Goal: Task Accomplishment & Management: Manage account settings

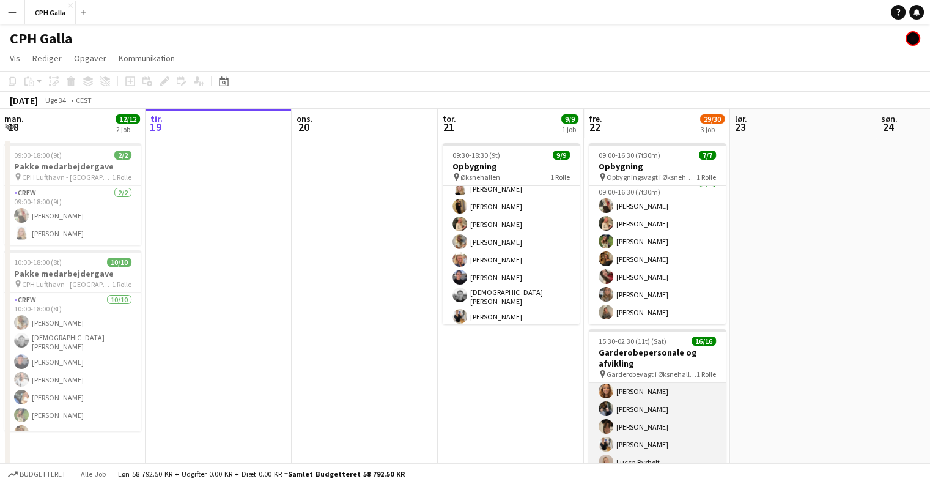
scroll to position [112, 0]
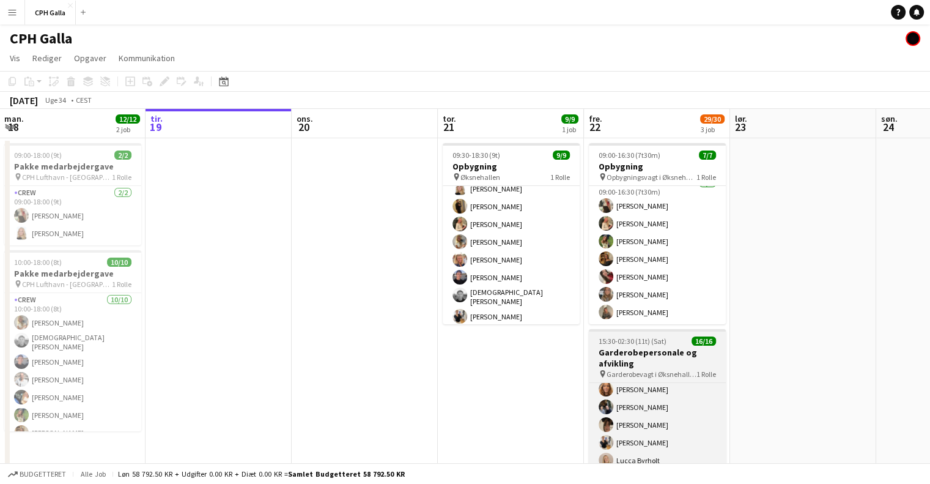
click at [695, 359] on h3 "Garderobepersonale og afvikling" at bounding box center [657, 358] width 137 height 22
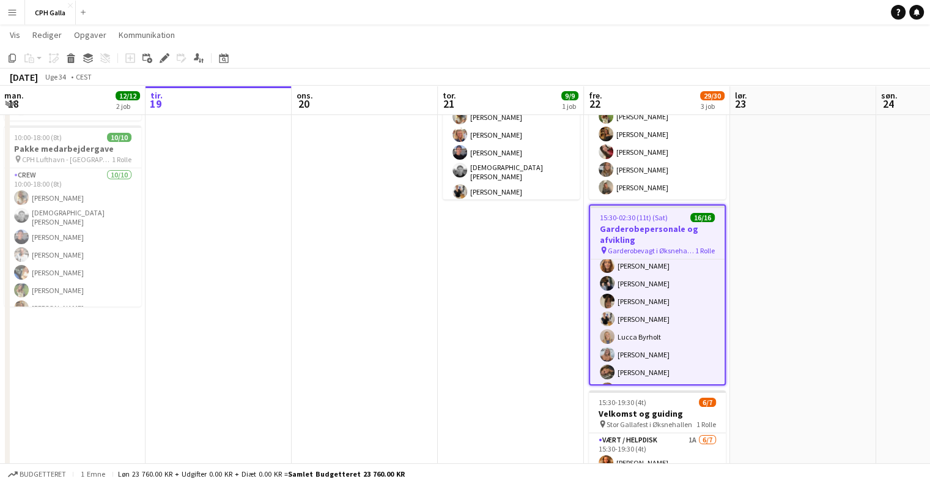
scroll to position [0, 293]
click at [793, 317] on app-date-cell at bounding box center [803, 304] width 146 height 582
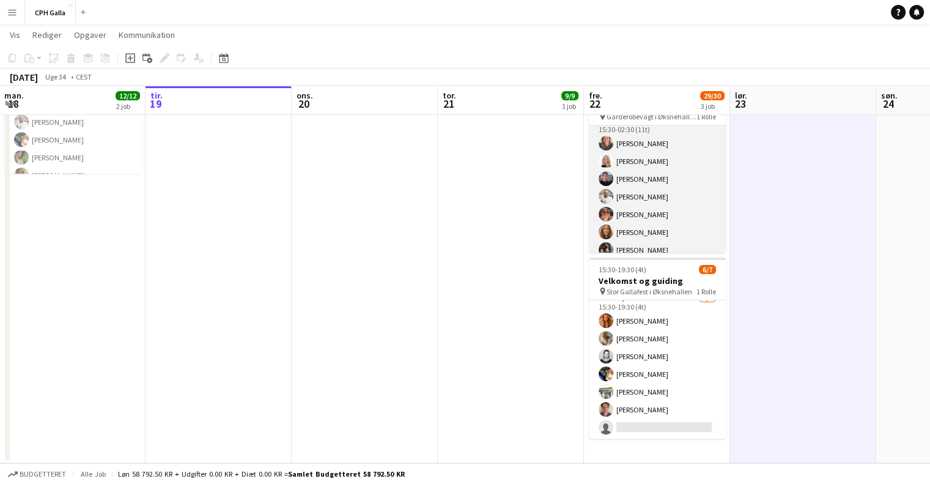
scroll to position [0, 0]
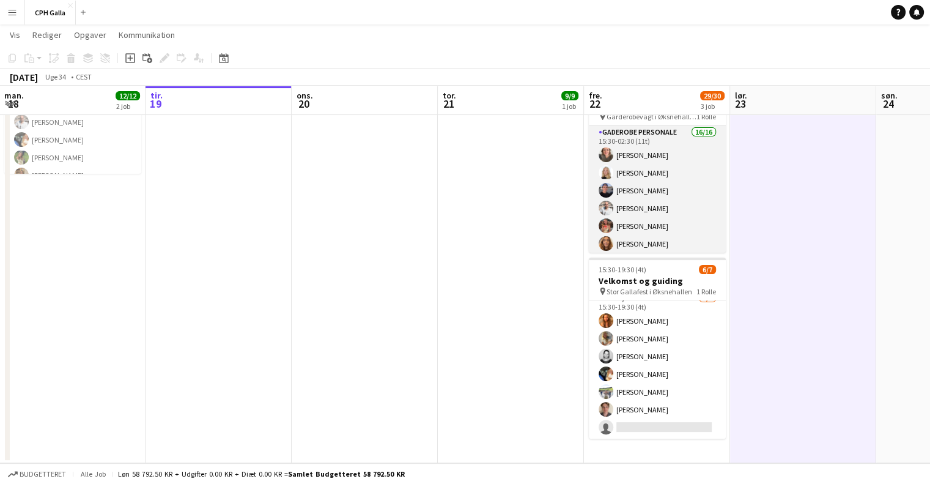
click at [658, 157] on app-card-role "Gaderobe personale 16/16 15:30-02:30 (11t) [PERSON_NAME] [PERSON_NAME] [PERSON_…" at bounding box center [657, 279] width 137 height 308
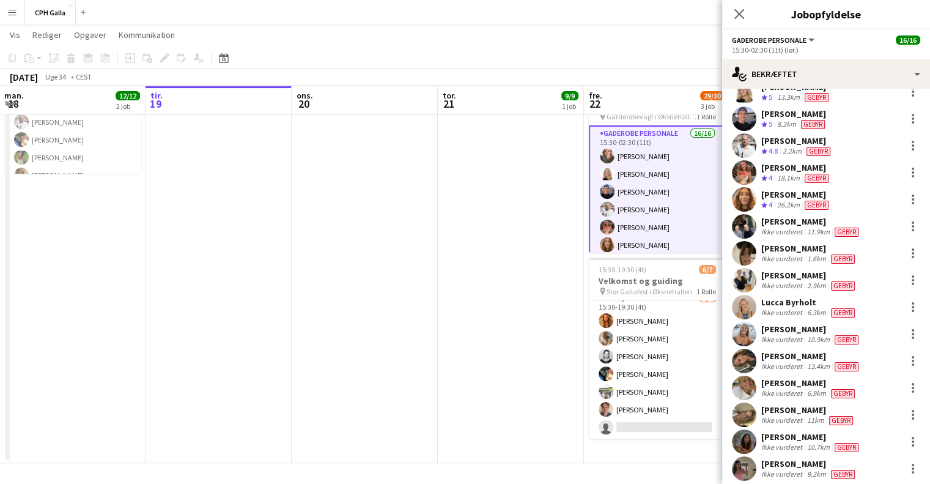
scroll to position [103, 0]
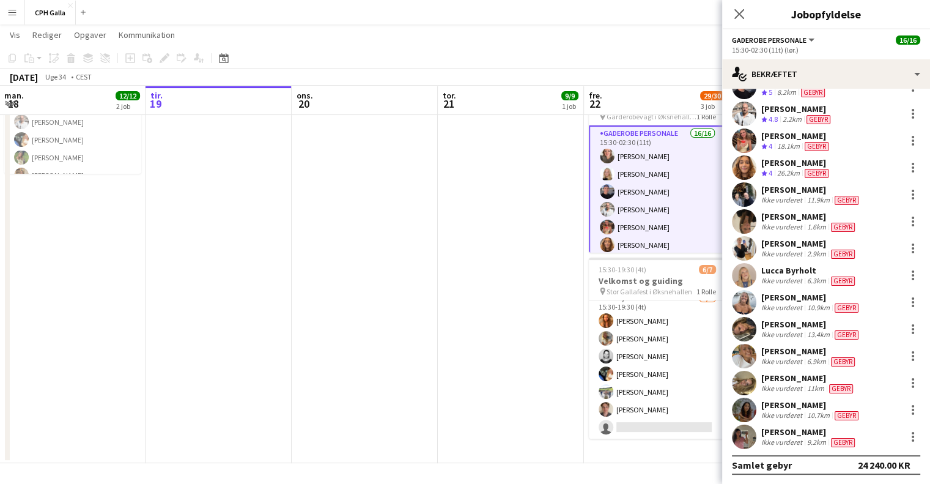
click at [751, 439] on app-user-avatar at bounding box center [744, 437] width 24 height 24
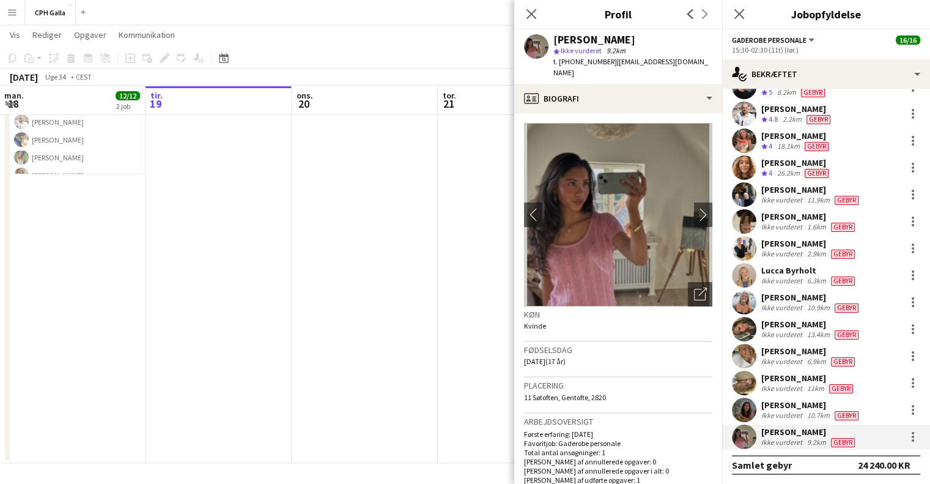
click at [773, 402] on div "[PERSON_NAME]" at bounding box center [812, 404] width 100 height 11
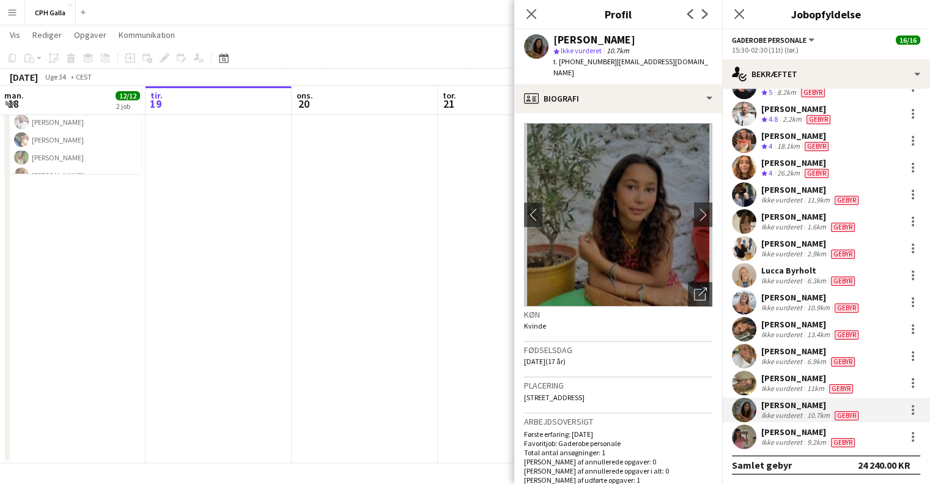
click at [782, 376] on div "[PERSON_NAME]" at bounding box center [809, 378] width 94 height 11
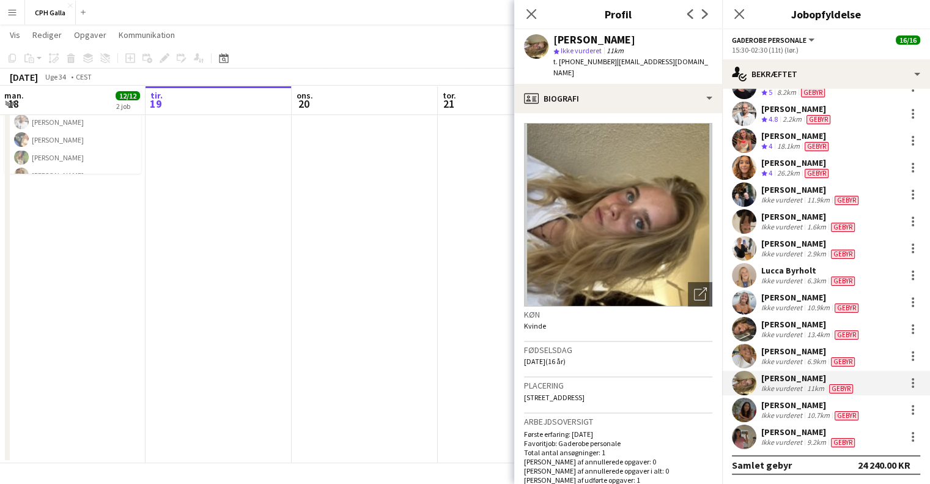
click at [785, 354] on div "[PERSON_NAME]" at bounding box center [810, 351] width 96 height 11
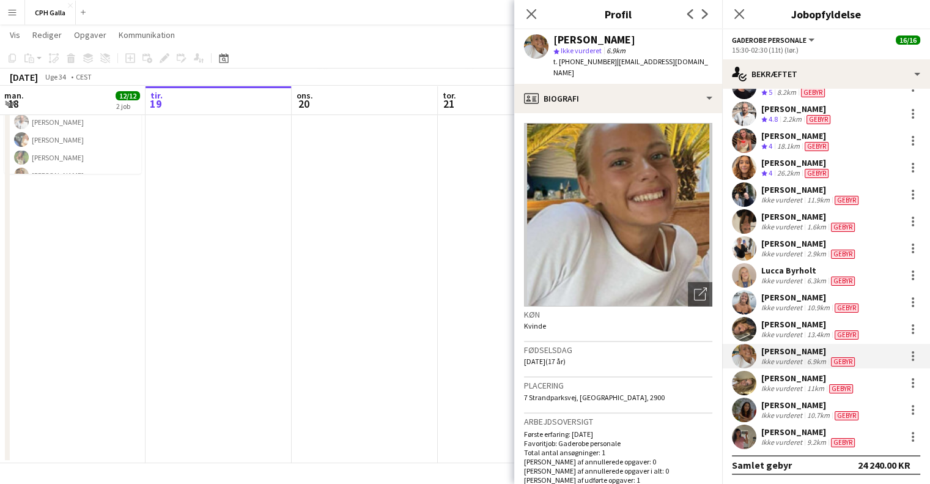
click at [791, 330] on div "Ikke vurderet" at bounding box center [783, 335] width 43 height 10
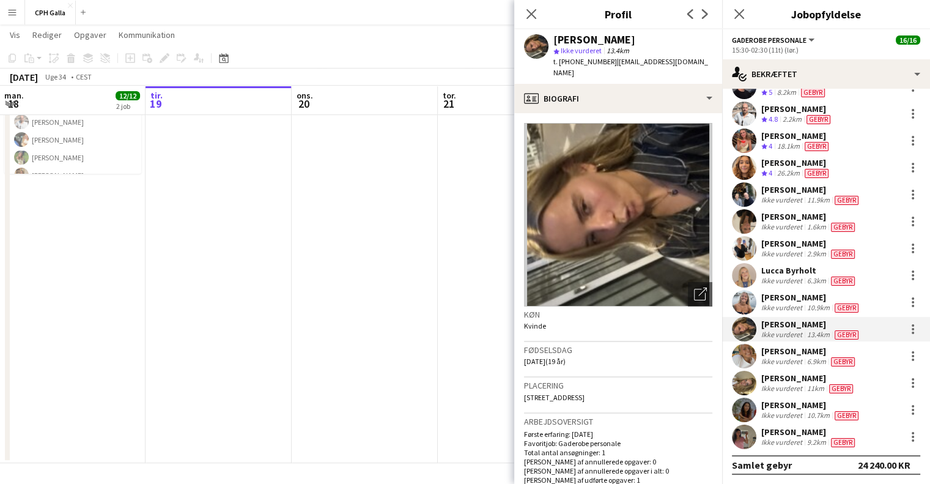
click at [798, 305] on div "Ikke vurderet" at bounding box center [783, 308] width 43 height 10
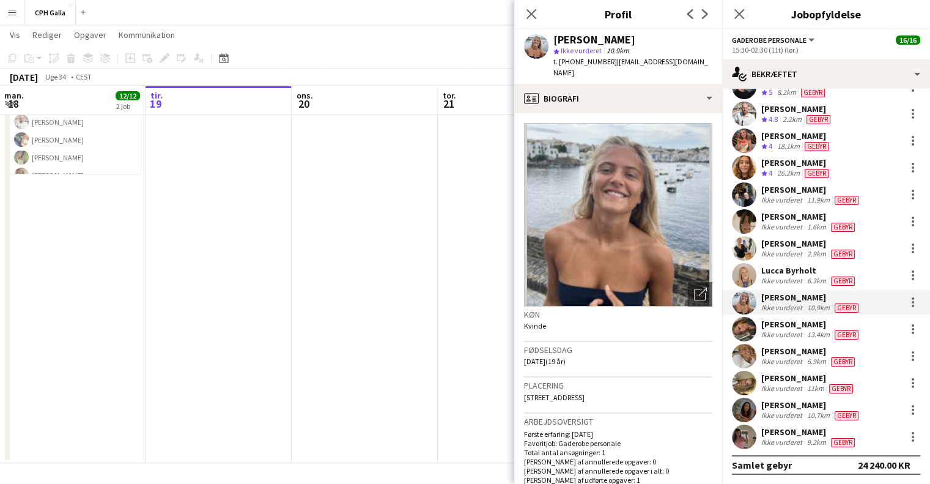
click at [800, 281] on div "Ikke vurderet" at bounding box center [783, 281] width 43 height 10
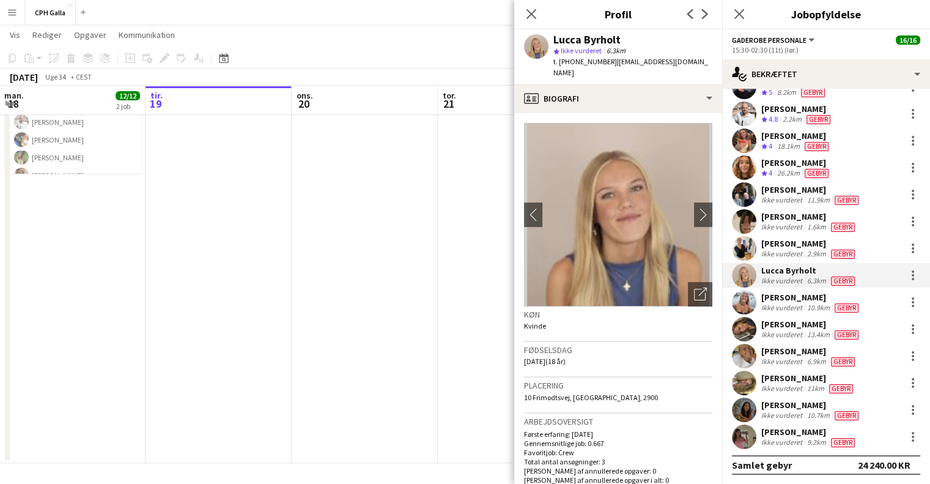
click at [801, 251] on div "Ikke vurderet" at bounding box center [783, 254] width 43 height 10
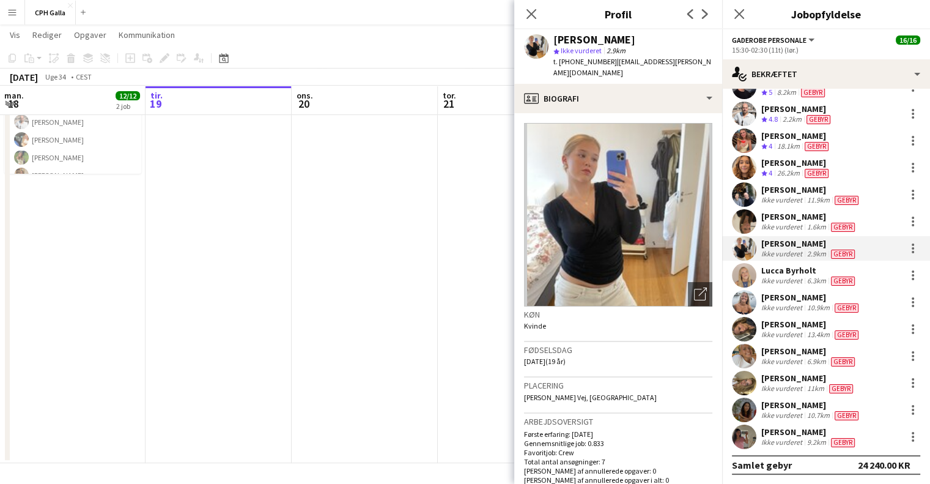
click at [801, 220] on div "[PERSON_NAME]" at bounding box center [810, 216] width 96 height 11
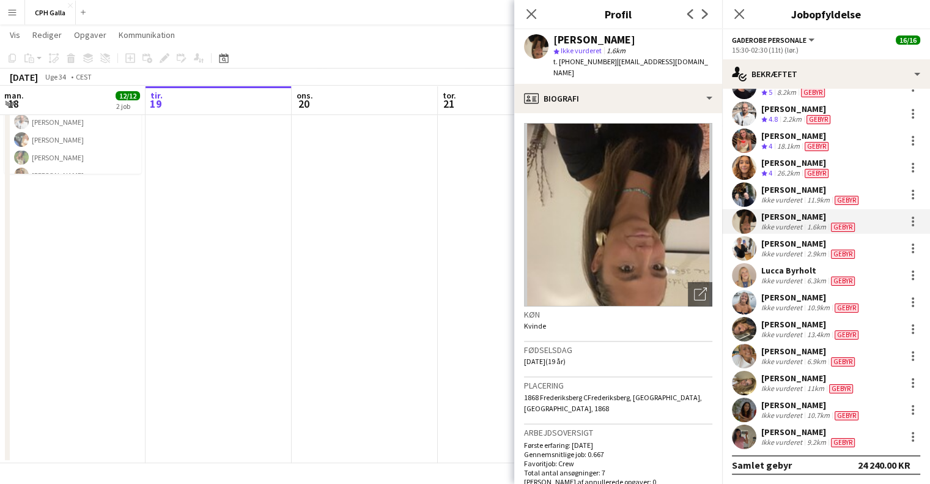
click at [803, 193] on div "[PERSON_NAME]" at bounding box center [812, 189] width 100 height 11
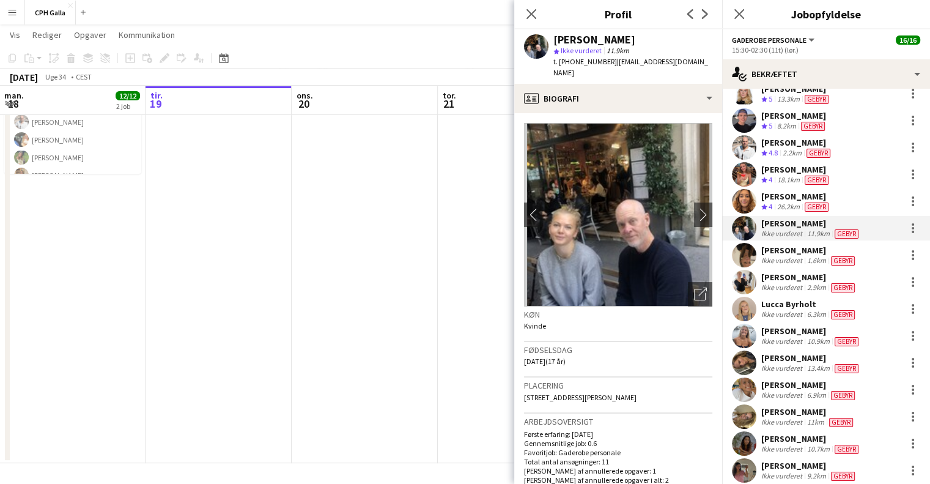
scroll to position [69, 0]
click at [783, 201] on div "[PERSON_NAME]" at bounding box center [797, 196] width 70 height 11
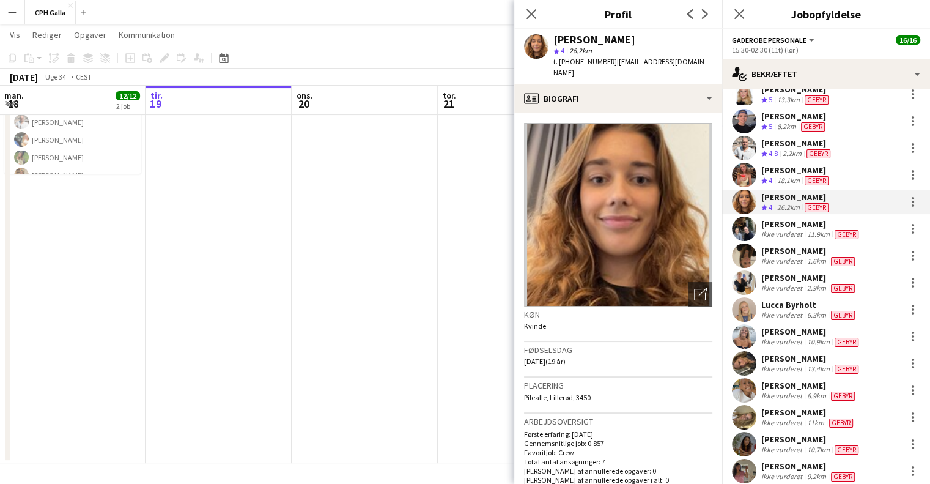
click at [788, 171] on div "[PERSON_NAME]" at bounding box center [797, 170] width 70 height 11
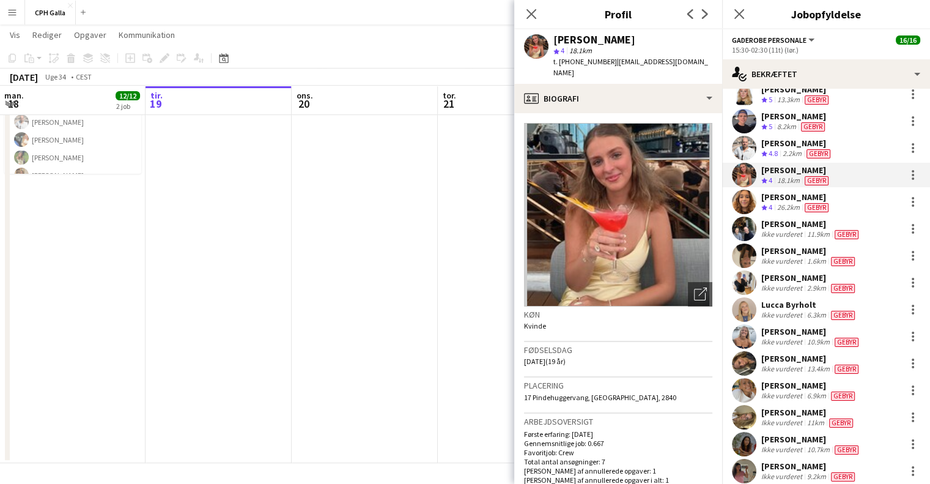
click at [788, 142] on div "[PERSON_NAME]" at bounding box center [798, 143] width 72 height 11
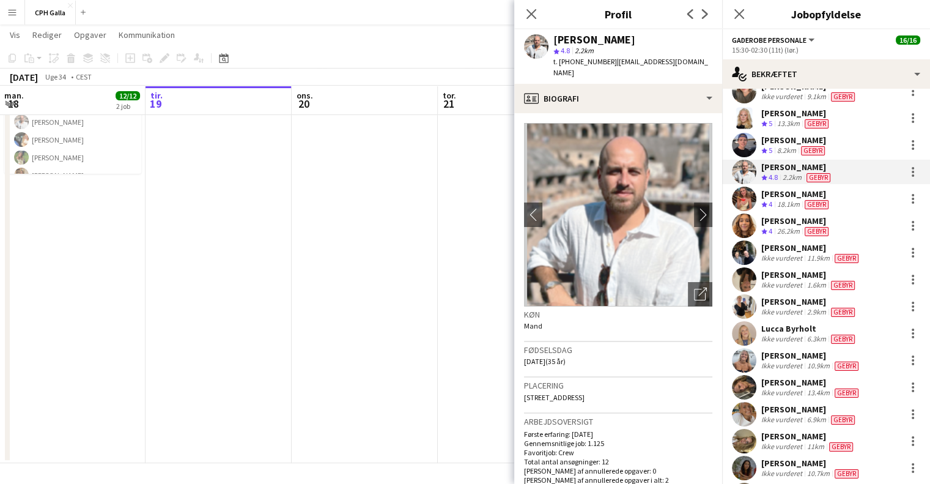
scroll to position [43, 0]
click at [785, 143] on div "[PERSON_NAME]" at bounding box center [795, 141] width 66 height 11
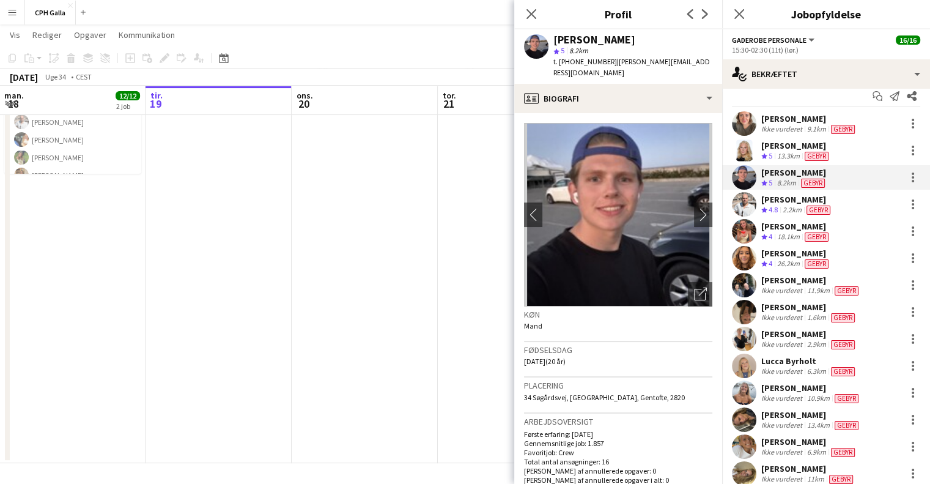
scroll to position [10, 0]
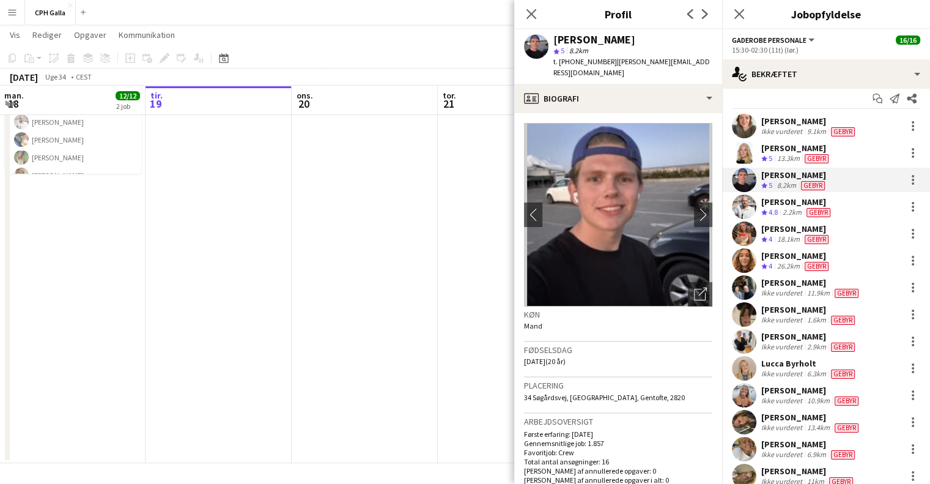
click at [793, 124] on div "[PERSON_NAME]" at bounding box center [810, 121] width 96 height 11
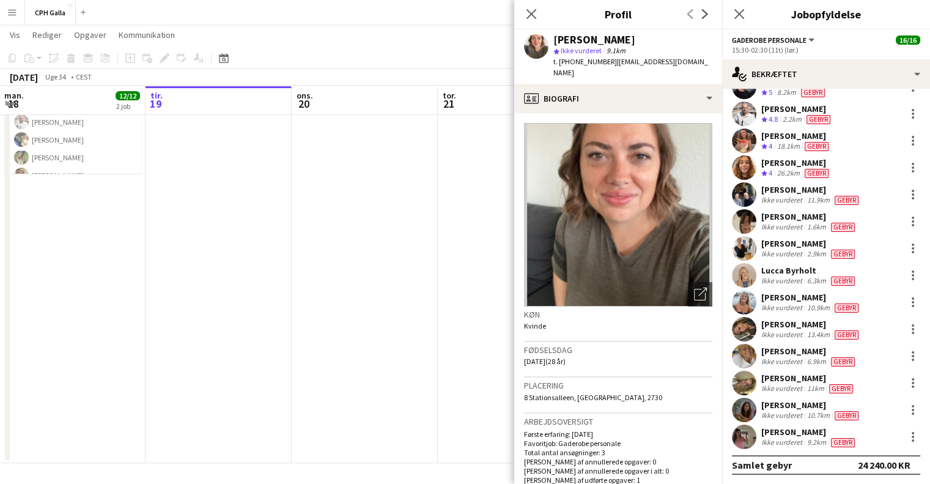
scroll to position [256, 0]
click at [800, 440] on div "Ikke vurderet" at bounding box center [783, 442] width 43 height 10
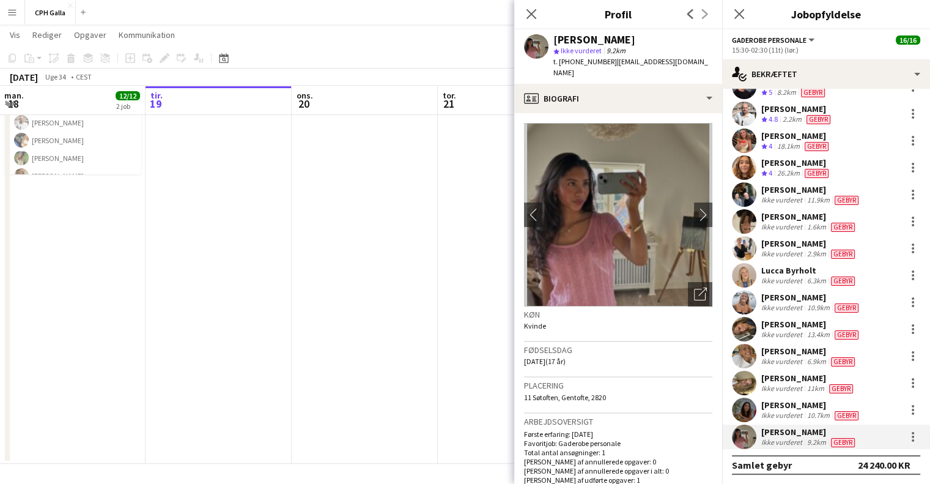
click at [798, 244] on div "[PERSON_NAME]" at bounding box center [810, 243] width 96 height 11
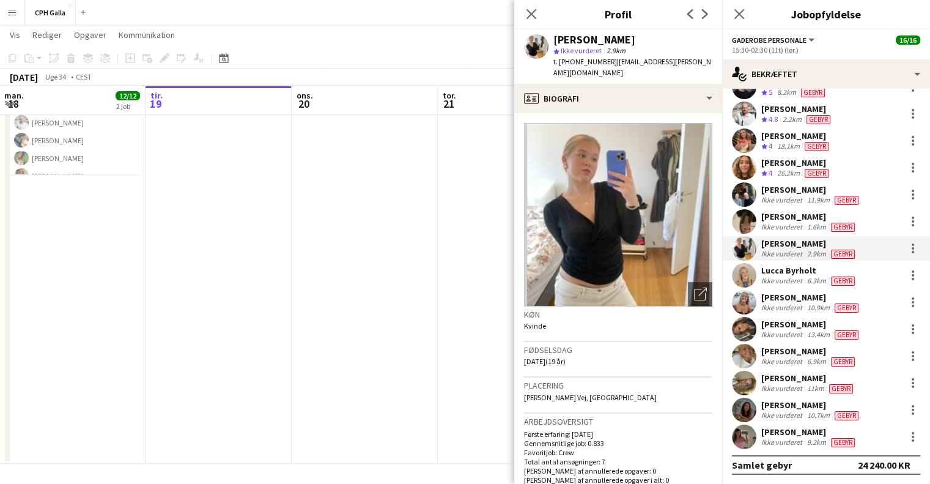
click at [796, 412] on div "Ikke vurderet" at bounding box center [783, 415] width 43 height 10
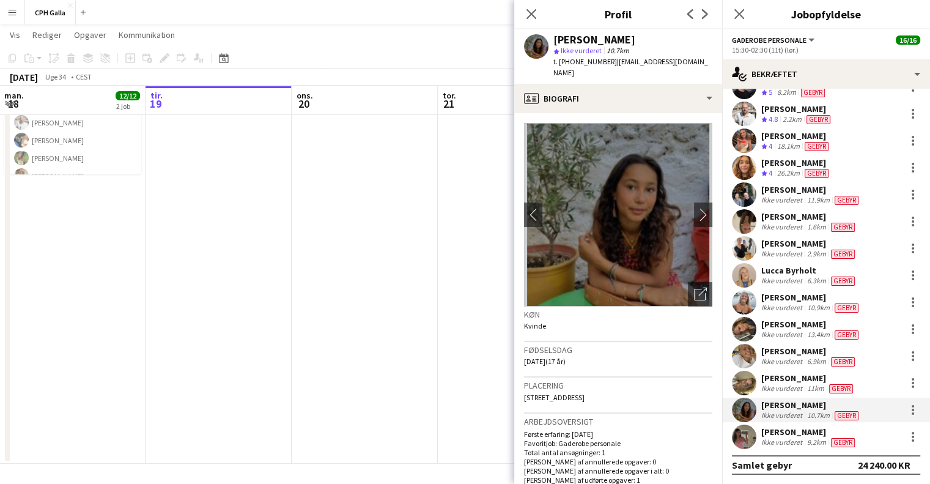
click at [796, 443] on div "Ikke vurderet" at bounding box center [783, 442] width 43 height 10
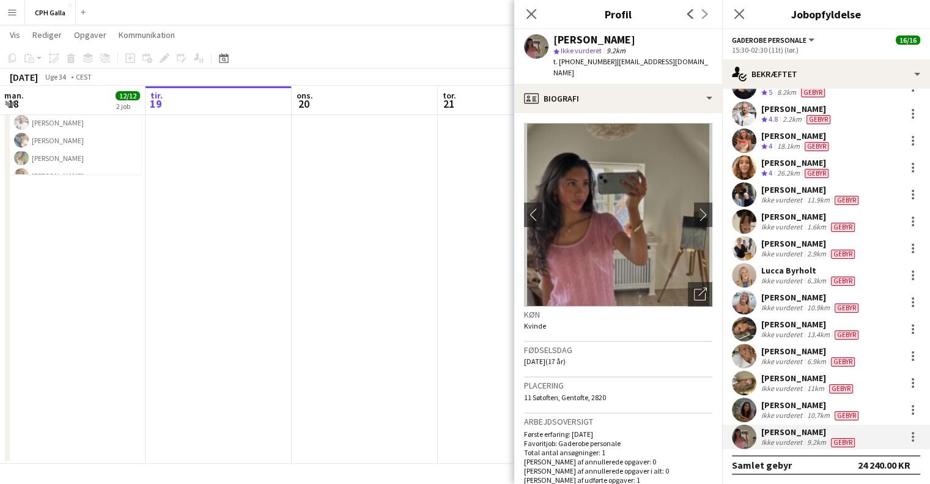
click at [794, 374] on div "[PERSON_NAME]" at bounding box center [809, 378] width 94 height 11
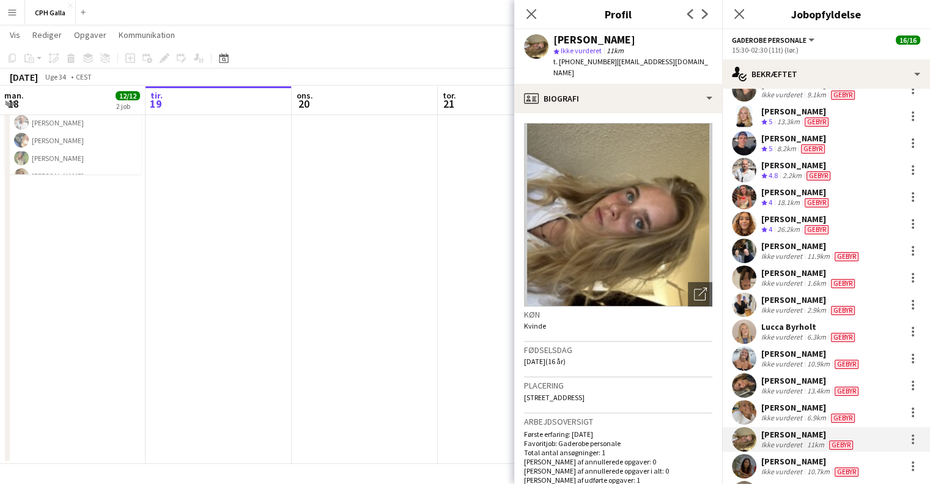
scroll to position [37, 0]
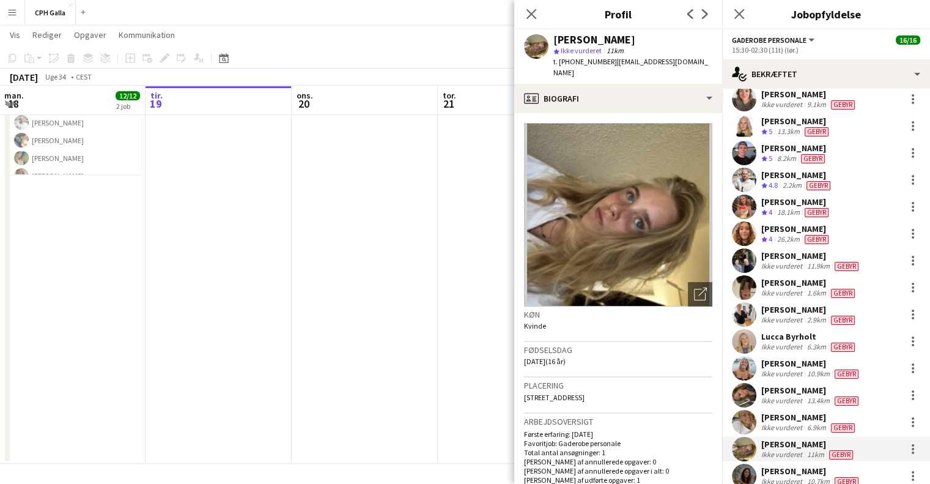
click at [792, 257] on div "[PERSON_NAME]" at bounding box center [812, 255] width 100 height 11
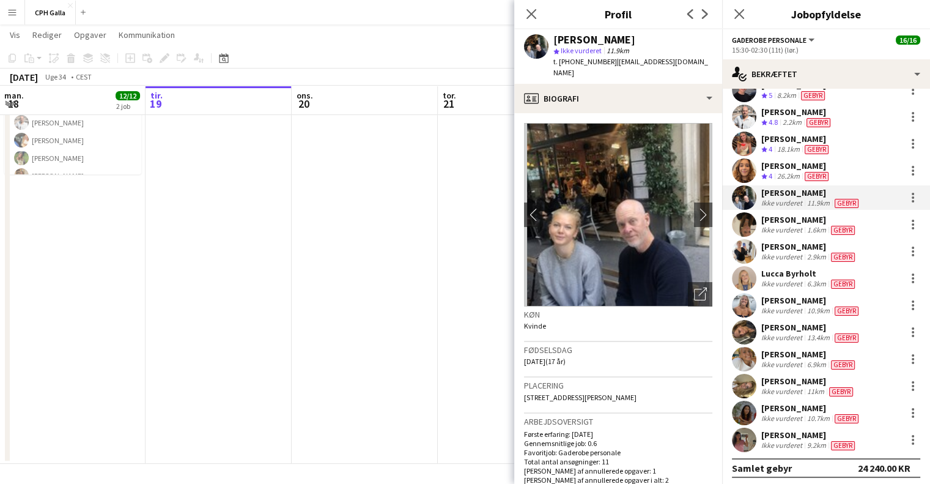
scroll to position [103, 0]
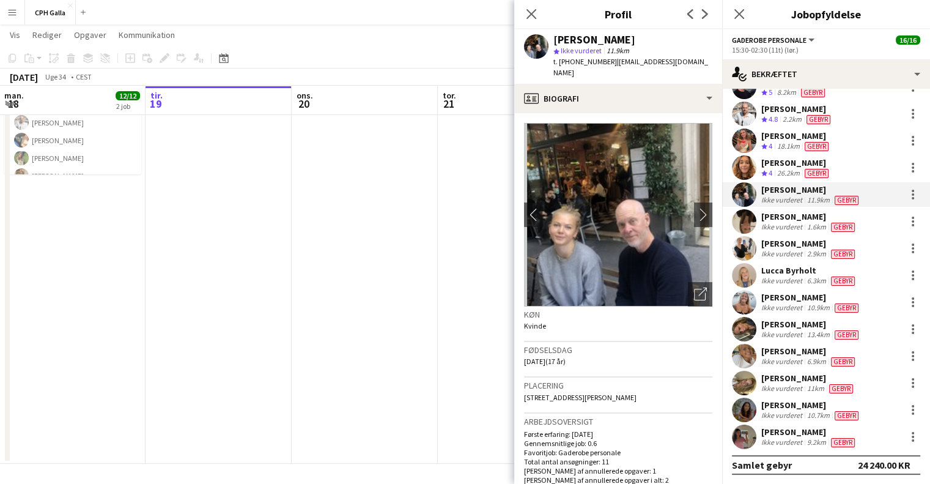
click at [773, 380] on div "[PERSON_NAME]" at bounding box center [809, 378] width 94 height 11
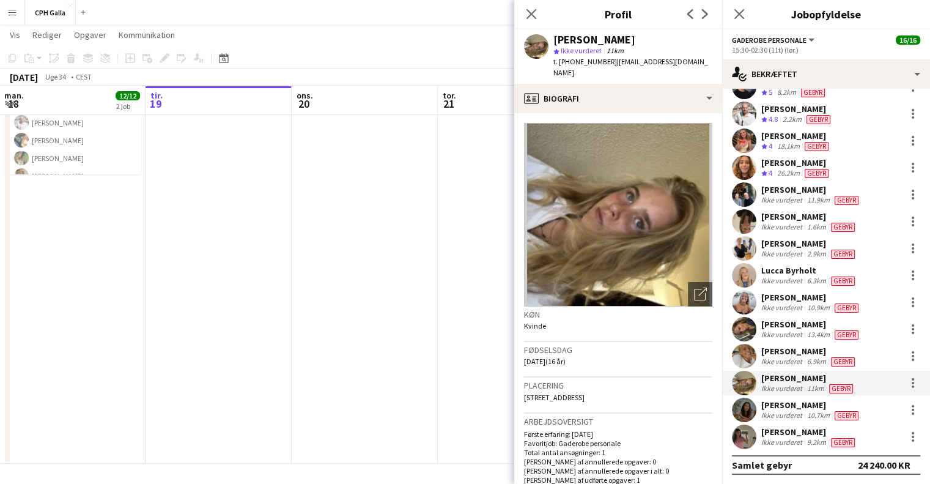
click at [434, 266] on app-date-cell at bounding box center [365, 172] width 146 height 582
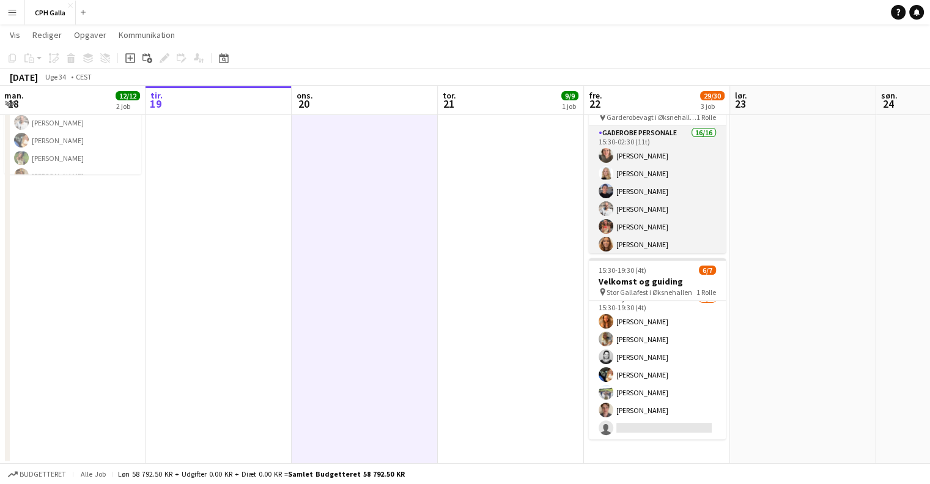
click at [678, 199] on app-card-role "Gaderobe personale 16/16 15:30-02:30 (11t) [PERSON_NAME] [PERSON_NAME] [PERSON_…" at bounding box center [657, 280] width 137 height 308
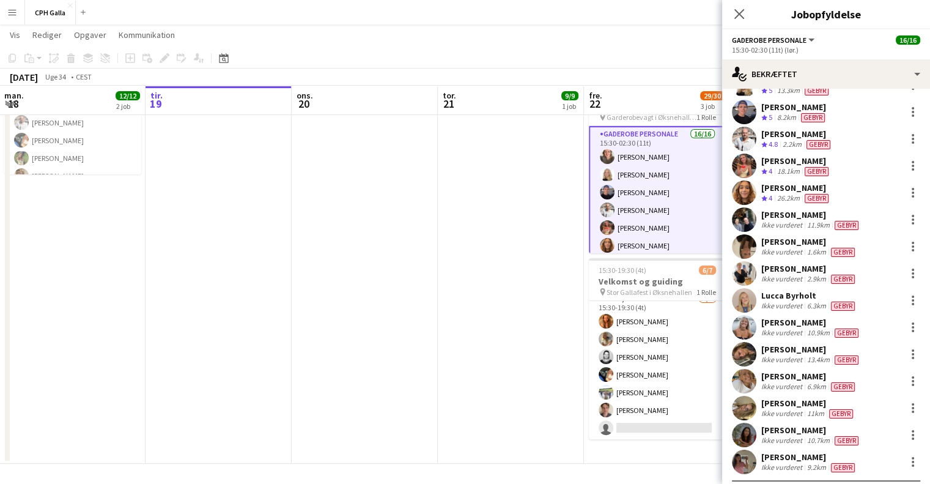
scroll to position [75, 0]
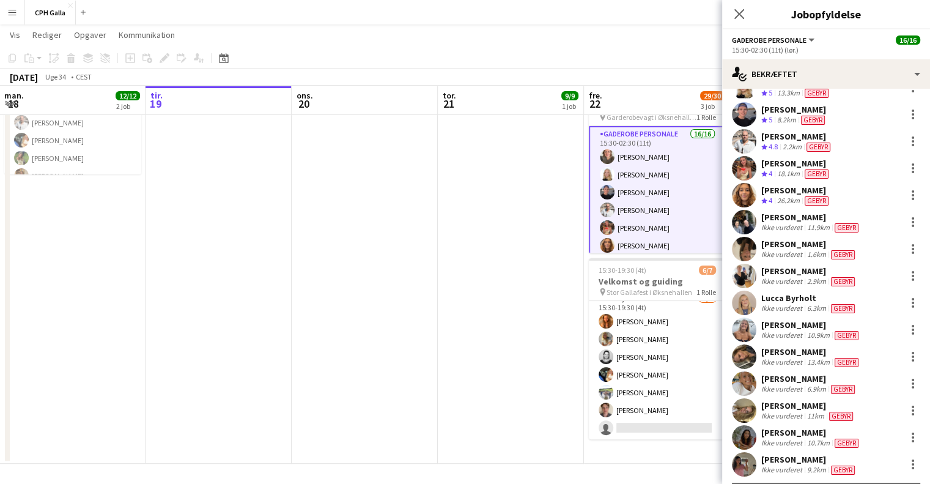
click at [798, 225] on div "Ikke vurderet" at bounding box center [783, 228] width 43 height 10
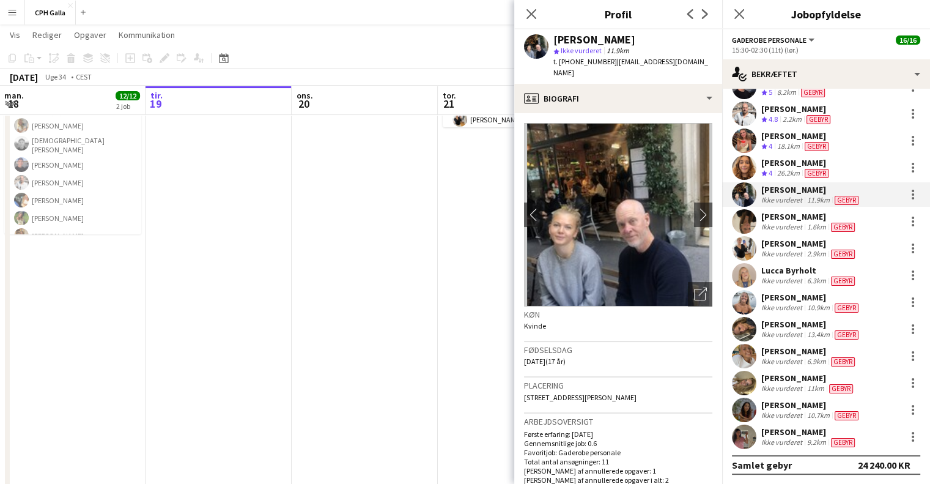
scroll to position [91, 0]
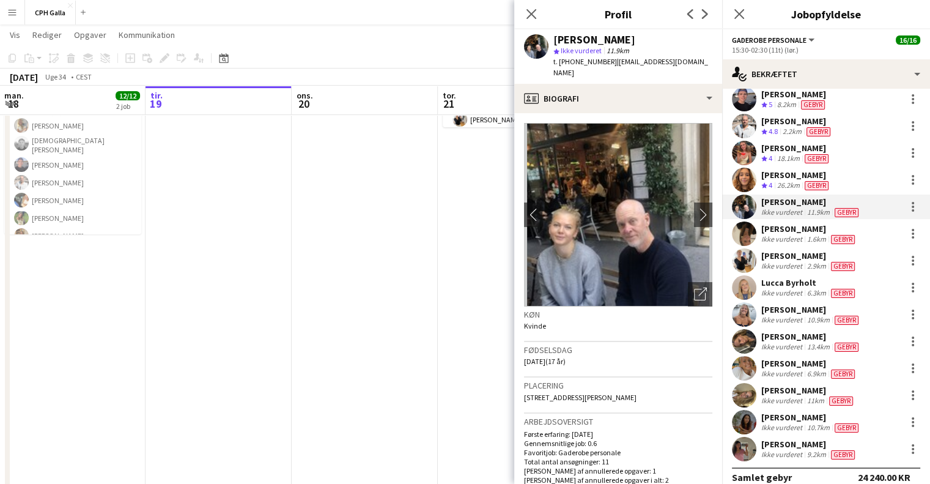
click at [795, 342] on div "Ikke vurderet" at bounding box center [783, 347] width 43 height 10
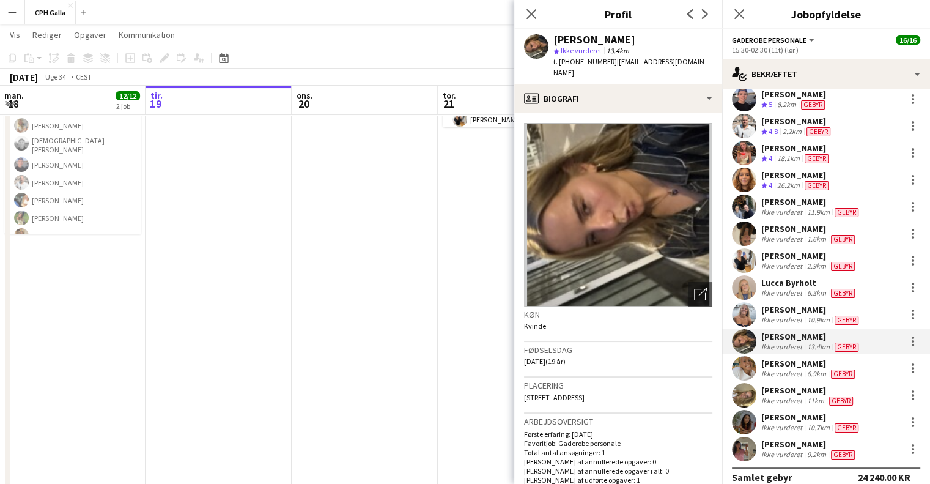
click at [801, 313] on div "[PERSON_NAME]" at bounding box center [812, 309] width 100 height 11
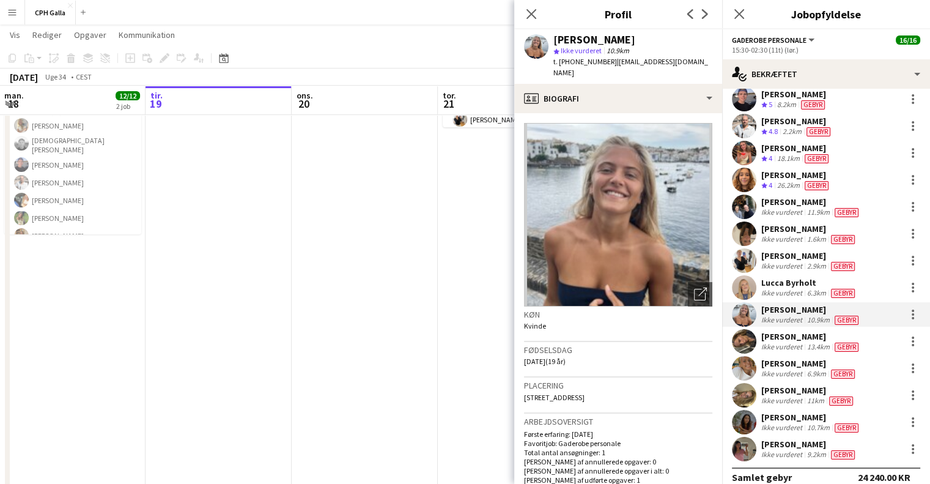
click at [806, 286] on div "Lucca Byrholt" at bounding box center [810, 282] width 96 height 11
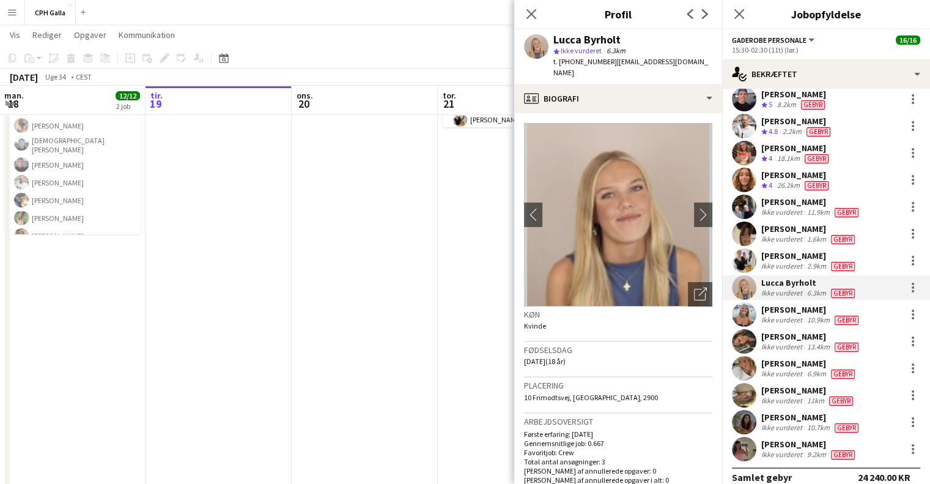
click at [792, 259] on div "[PERSON_NAME]" at bounding box center [810, 255] width 96 height 11
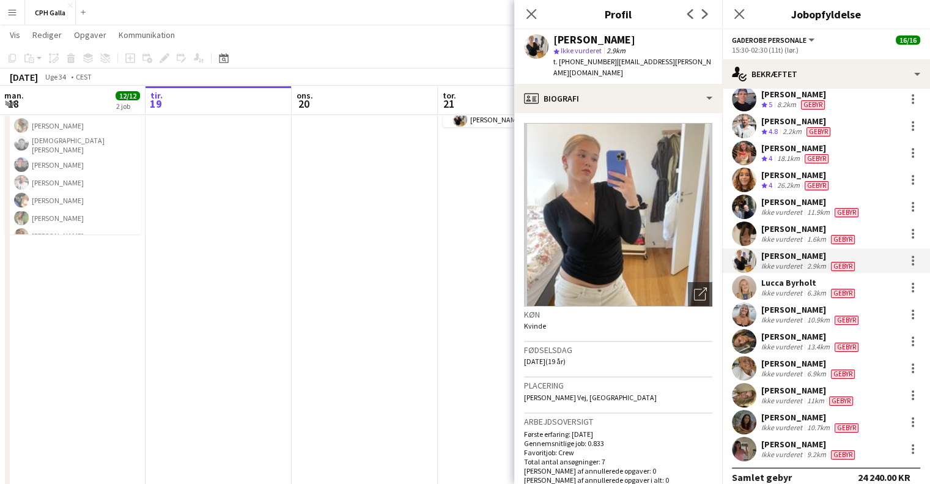
click at [793, 229] on div "[PERSON_NAME]" at bounding box center [810, 228] width 96 height 11
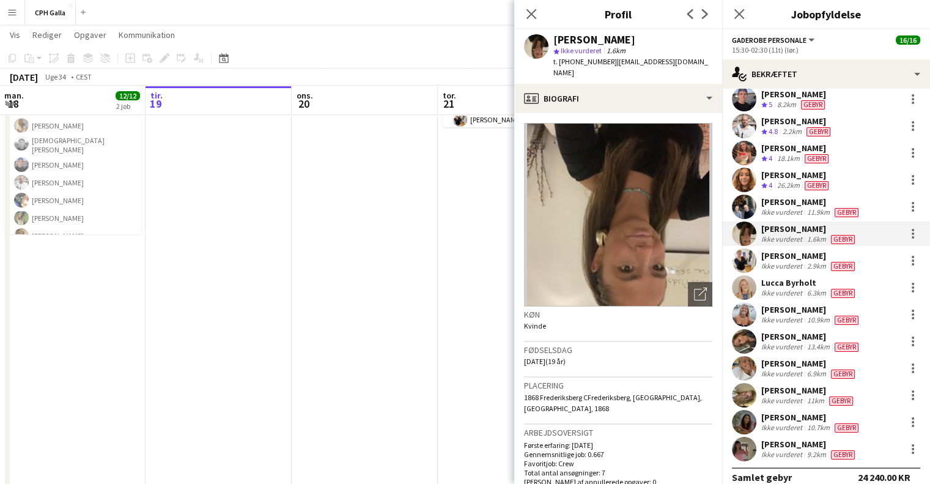
click at [795, 206] on div "[PERSON_NAME]" at bounding box center [812, 201] width 100 height 11
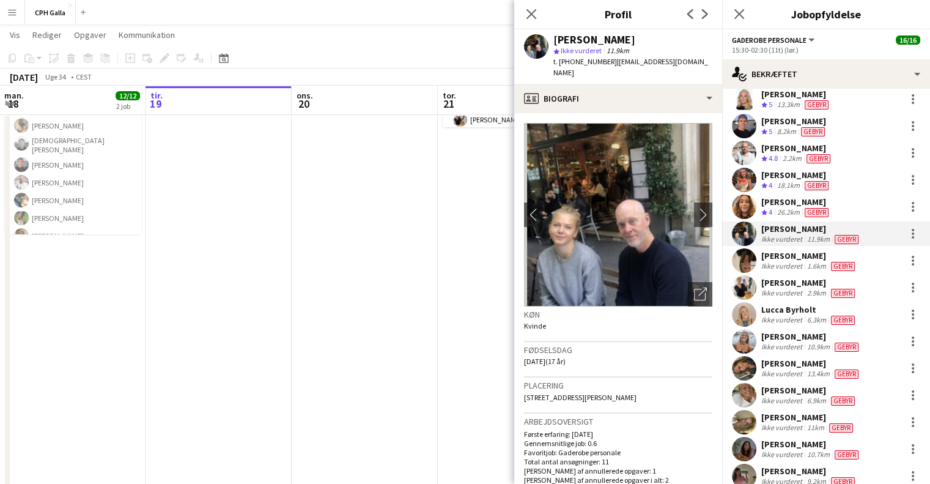
scroll to position [61, 0]
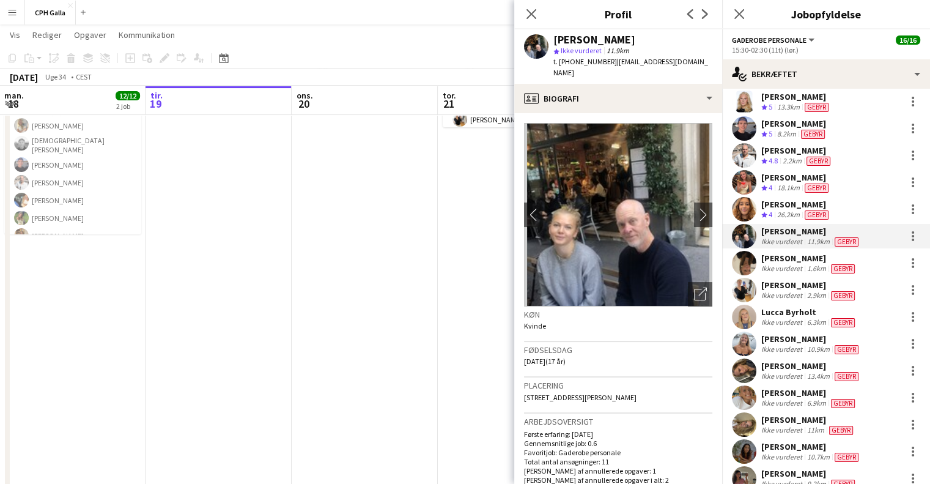
click at [776, 208] on div "[PERSON_NAME]" at bounding box center [797, 204] width 70 height 11
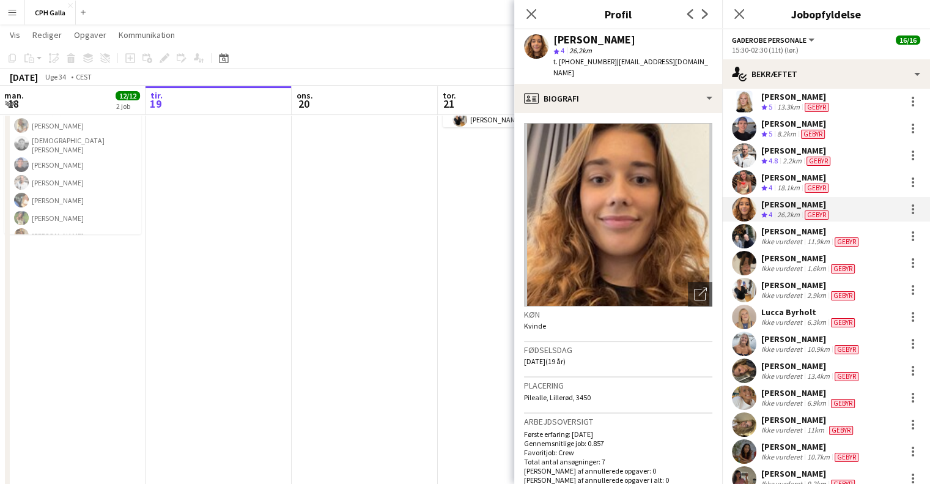
click at [423, 309] on app-date-cell at bounding box center [365, 232] width 146 height 582
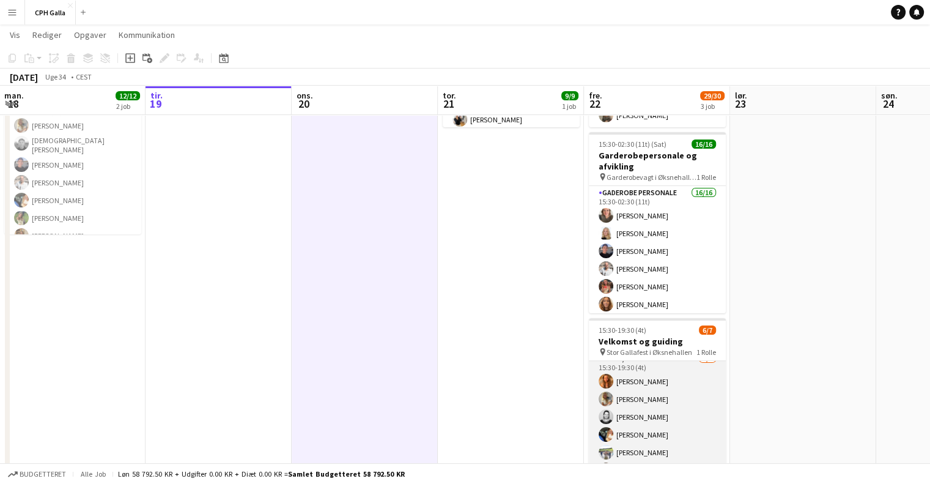
click at [655, 381] on app-card-role "Vært / Helpdisk 1A [DATE] 15:30-19:30 (4t) [PERSON_NAME] Havana [PERSON_NAME] […" at bounding box center [657, 426] width 137 height 148
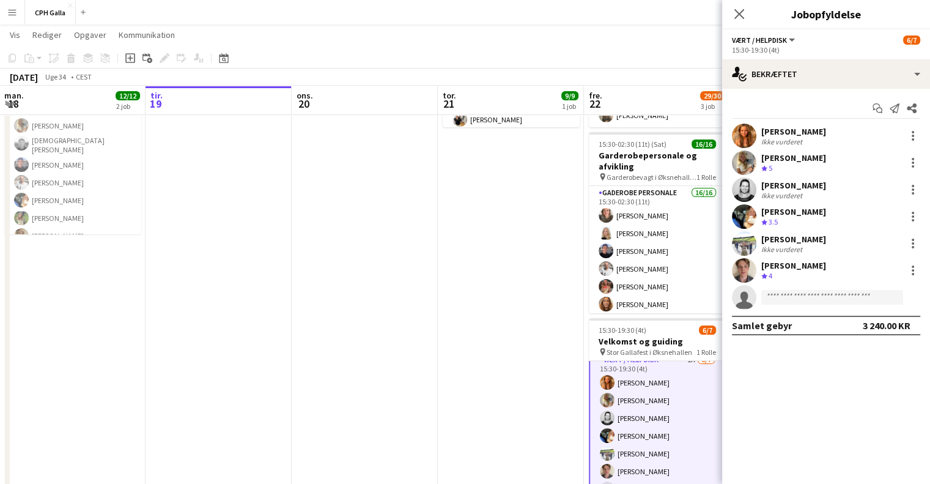
scroll to position [10, 0]
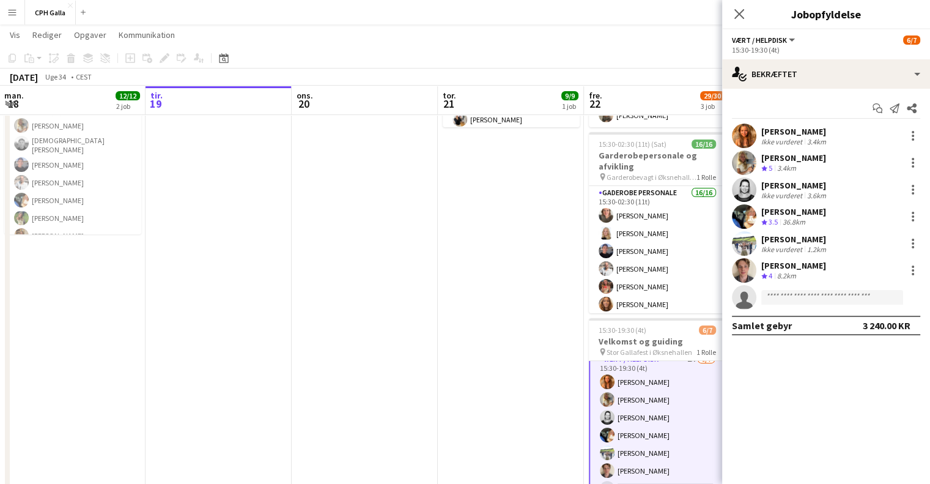
click at [828, 220] on div "[PERSON_NAME] Teamvurdering 3.5 36.8km" at bounding box center [826, 216] width 208 height 24
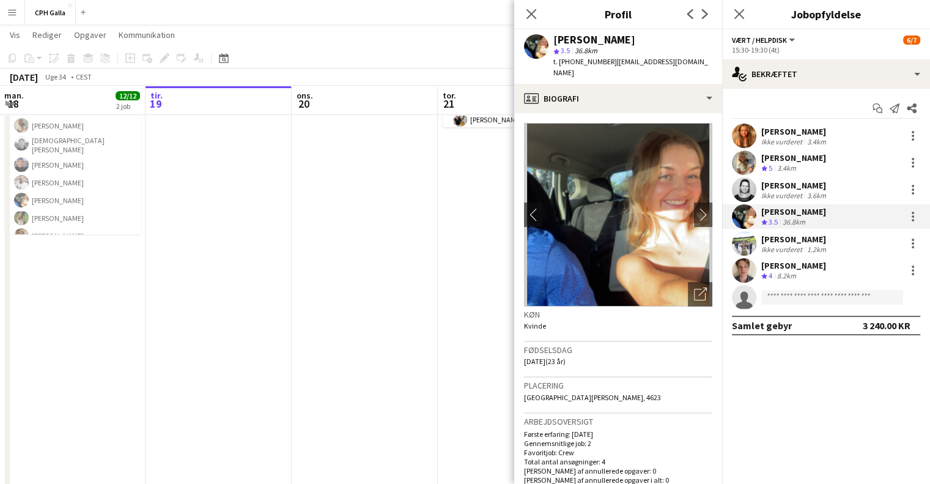
click at [805, 272] on div "Teamvurdering 4 8.2km" at bounding box center [794, 276] width 65 height 10
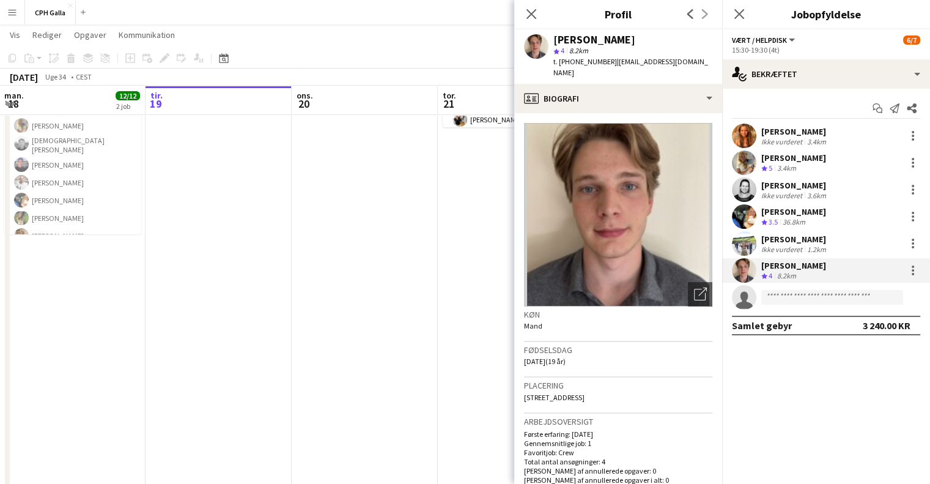
click at [826, 161] on div "Havana Pryce Teamvurdering 5 3.4km" at bounding box center [826, 162] width 208 height 24
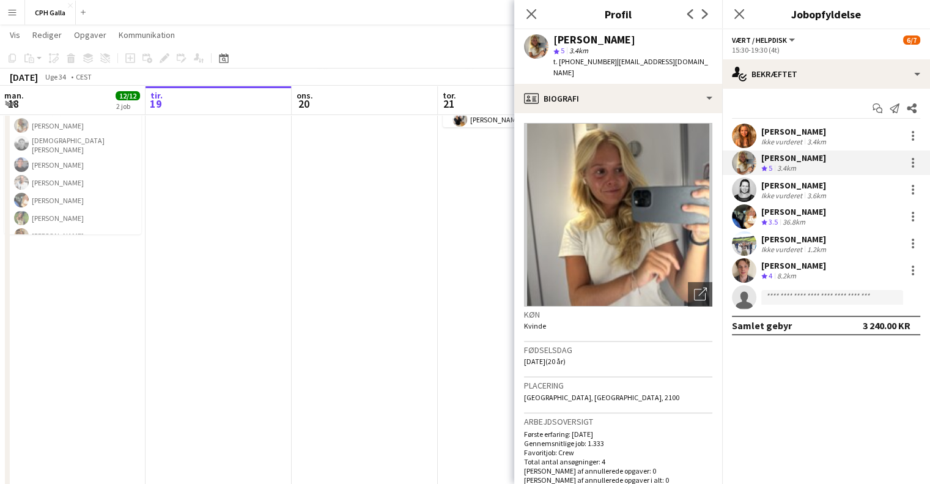
click at [815, 213] on div "[PERSON_NAME]" at bounding box center [794, 211] width 65 height 11
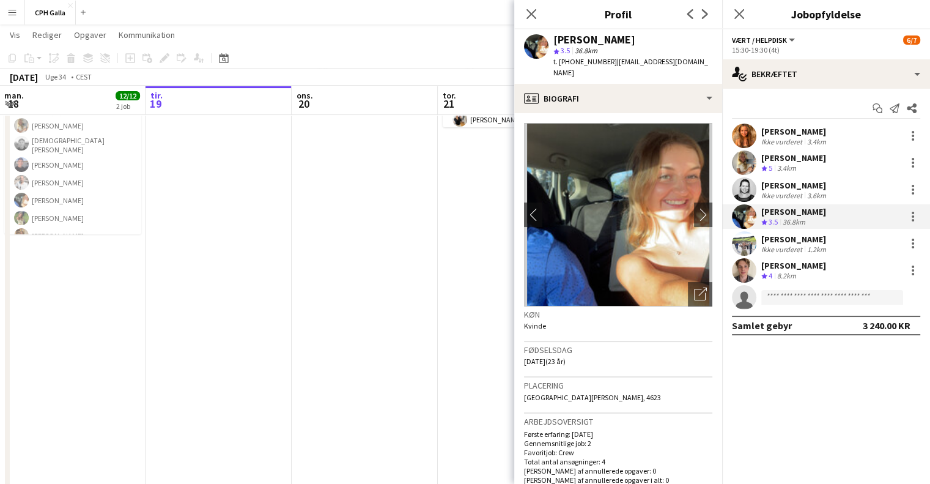
click at [494, 298] on app-date-cell "09:30-18:30 (9t) 9/9 Opbygning pin Øksnehallen 1 Rolle Opbygning [DATE] 09:30-1…" at bounding box center [511, 232] width 146 height 582
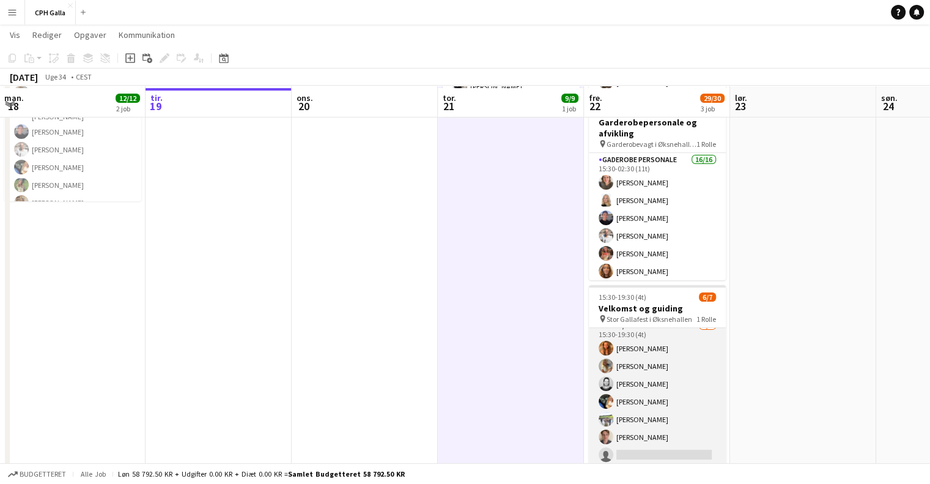
scroll to position [232, 0]
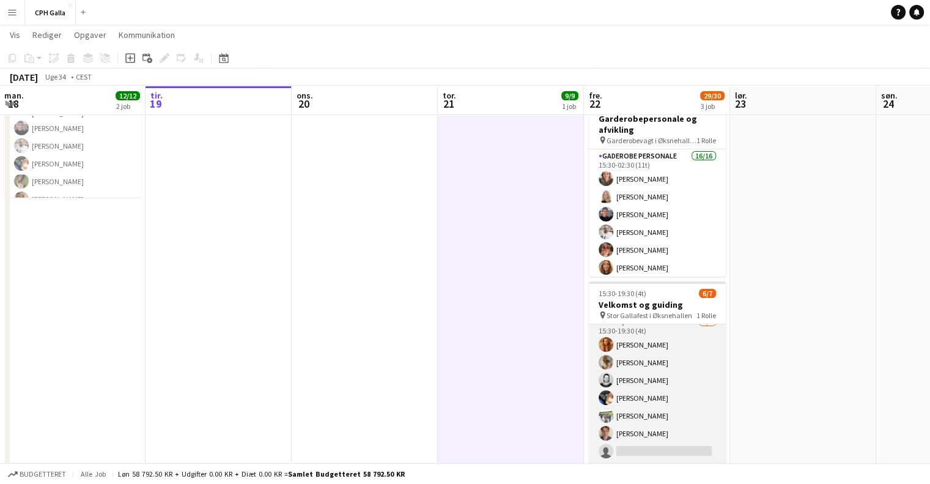
click at [628, 380] on app-card-role "Vært / Helpdisk 1A [DATE] 15:30-19:30 (4t) [PERSON_NAME] Havana [PERSON_NAME] […" at bounding box center [657, 389] width 137 height 148
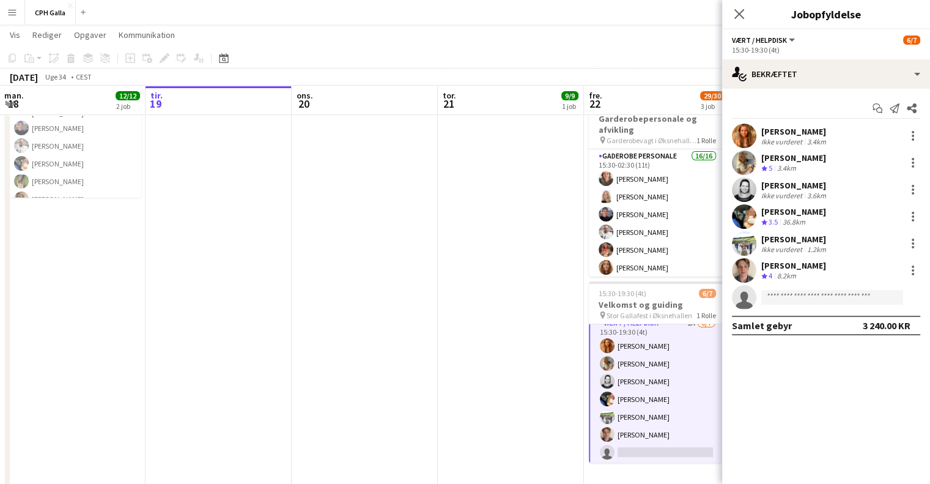
scroll to position [10, 0]
click at [534, 257] on app-date-cell "09:30-18:30 (9t) 9/9 Opbygning pin Øksnehallen 1 Rolle Opbygning [DATE] 09:30-1…" at bounding box center [511, 196] width 146 height 582
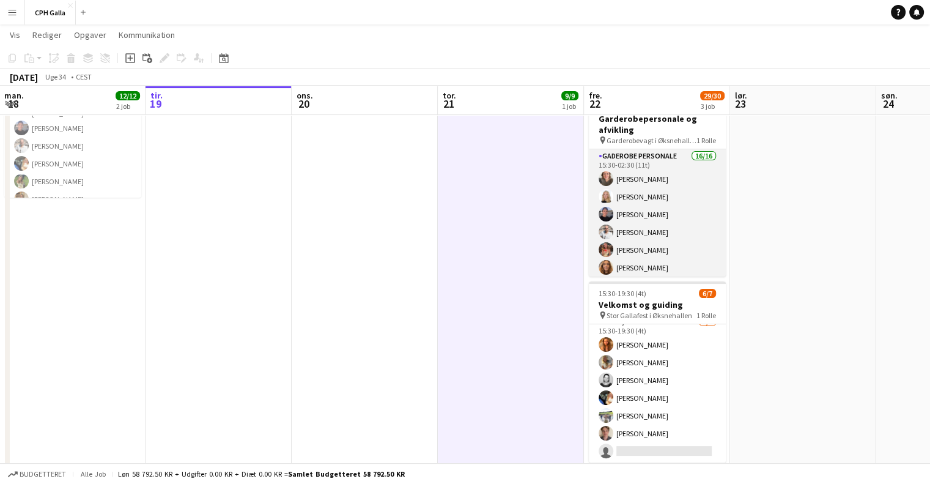
click at [649, 194] on app-card-role "Gaderobe personale 16/16 15:30-02:30 (11t) [PERSON_NAME] [PERSON_NAME] [PERSON_…" at bounding box center [657, 303] width 137 height 308
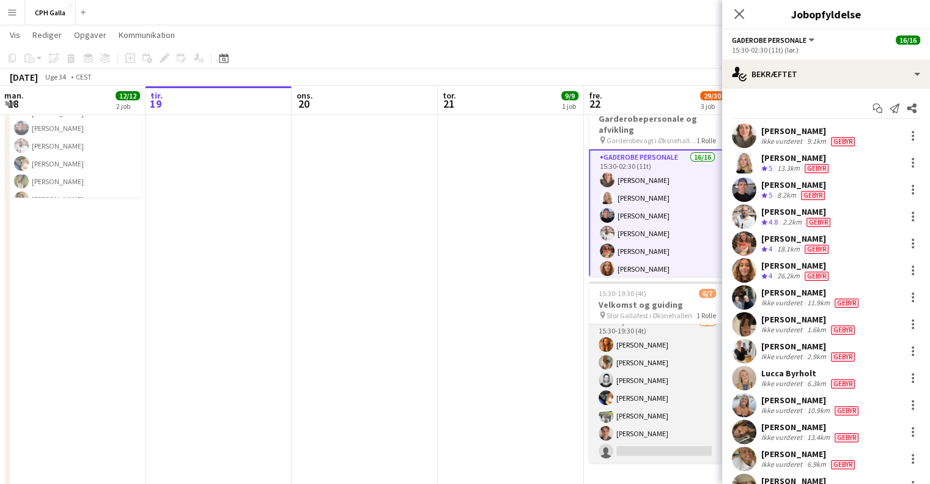
click at [673, 354] on app-card-role "Vært / Helpdisk 1A [DATE] 15:30-19:30 (4t) [PERSON_NAME] Havana [PERSON_NAME] […" at bounding box center [657, 389] width 137 height 148
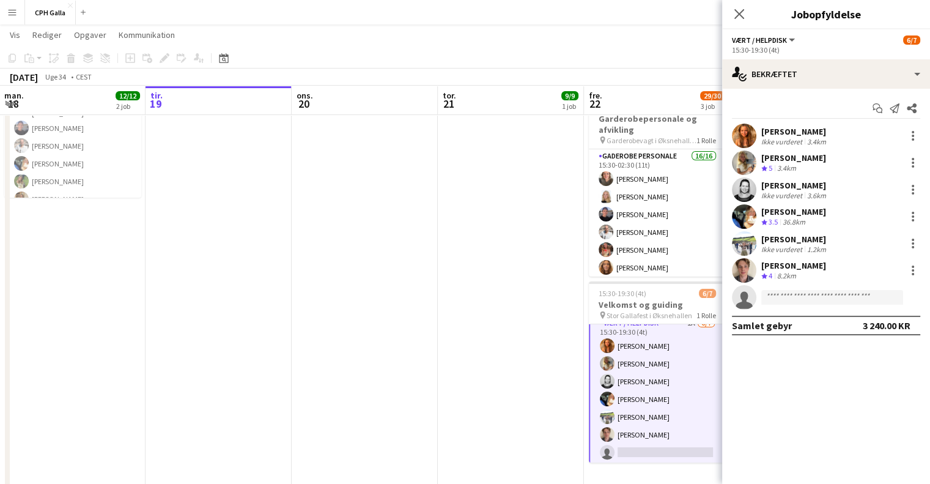
scroll to position [10, 0]
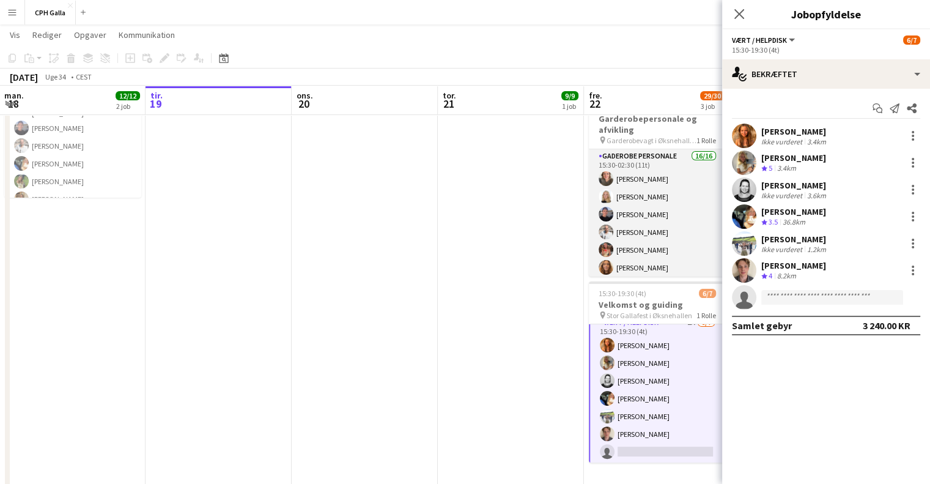
click at [681, 178] on app-card-role "Gaderobe personale 16/16 15:30-02:30 (11t) [PERSON_NAME] [PERSON_NAME] [PERSON_…" at bounding box center [657, 303] width 137 height 308
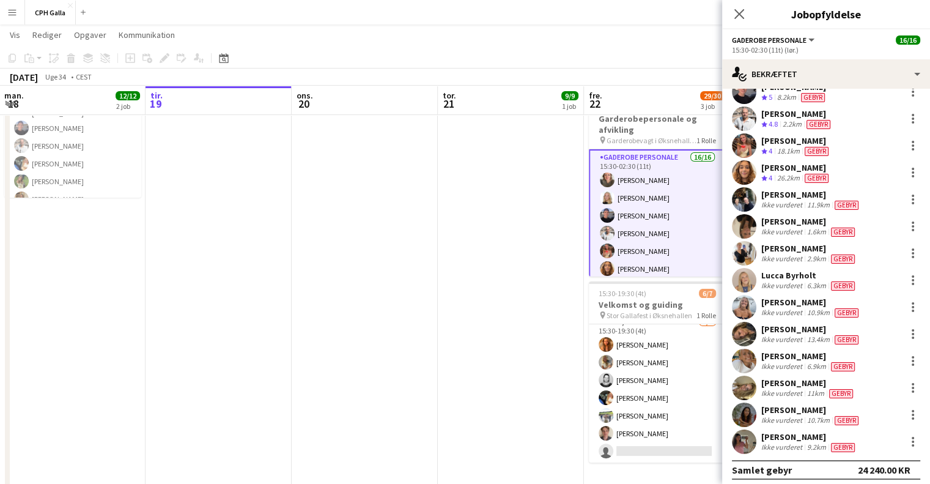
scroll to position [103, 0]
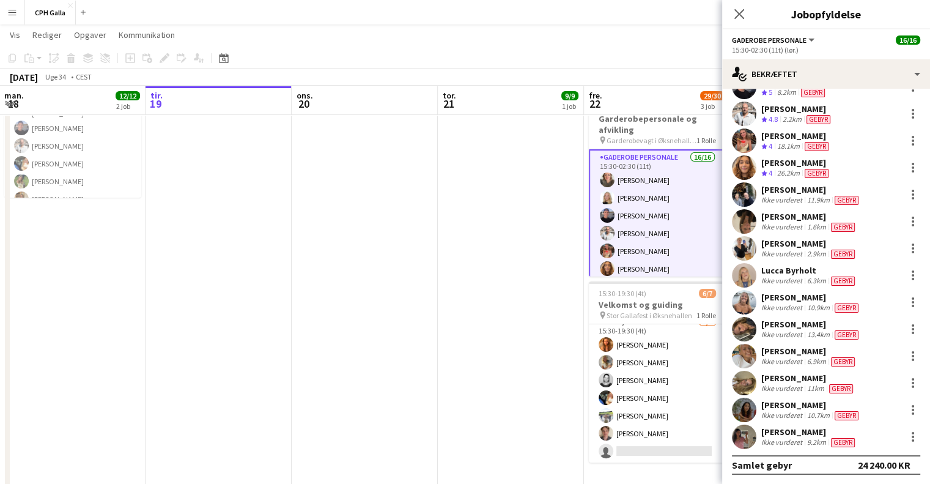
click at [778, 330] on div "Ikke vurderet" at bounding box center [783, 335] width 43 height 10
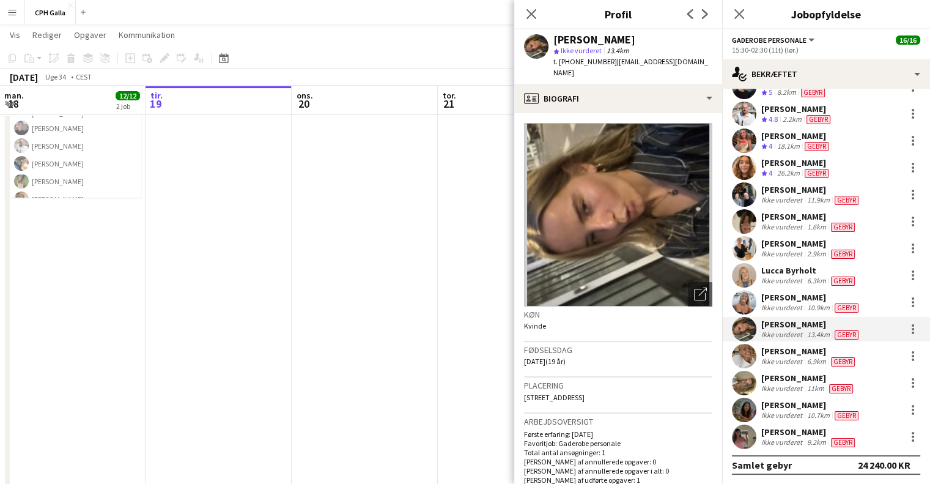
click at [779, 352] on div "[PERSON_NAME]" at bounding box center [810, 351] width 96 height 11
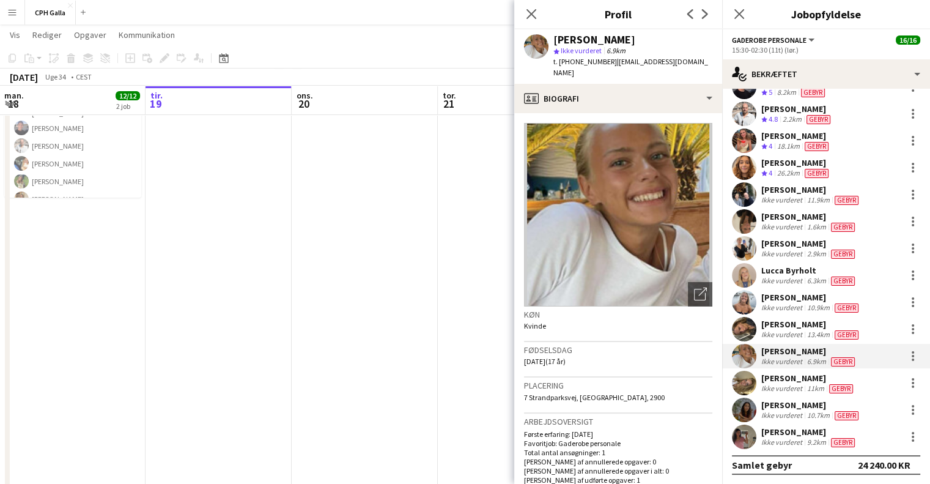
click at [807, 325] on div "[PERSON_NAME]" at bounding box center [812, 324] width 100 height 11
